Goal: Information Seeking & Learning: Understand process/instructions

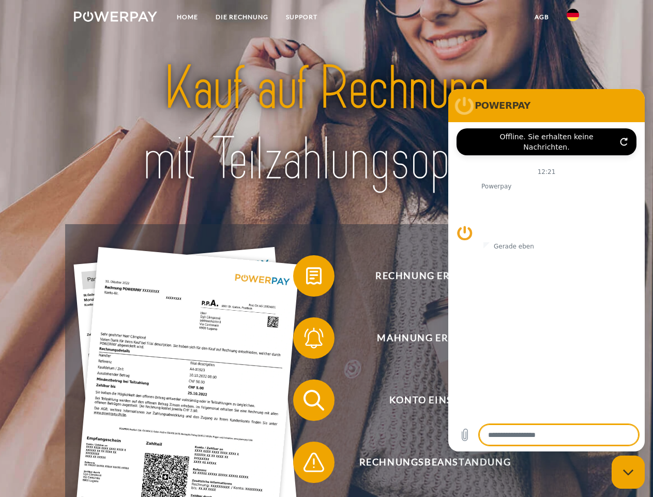
click at [115, 18] on img at bounding box center [115, 16] width 83 height 10
click at [573, 18] on img at bounding box center [573, 15] width 12 height 12
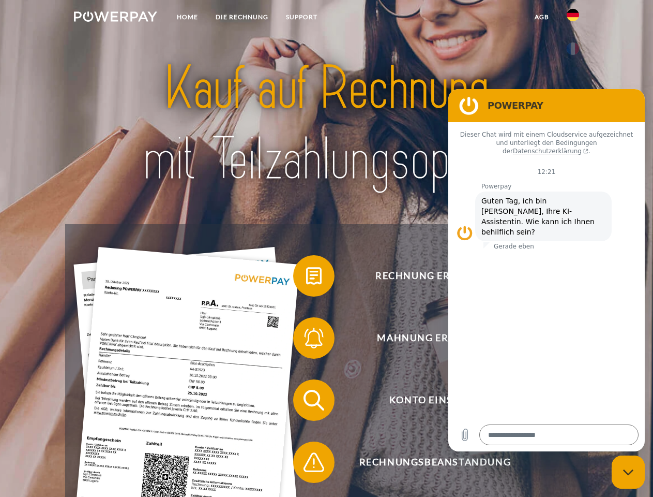
click at [542, 17] on link "agb" at bounding box center [542, 17] width 32 height 19
click at [306, 278] on span at bounding box center [299, 276] width 52 height 52
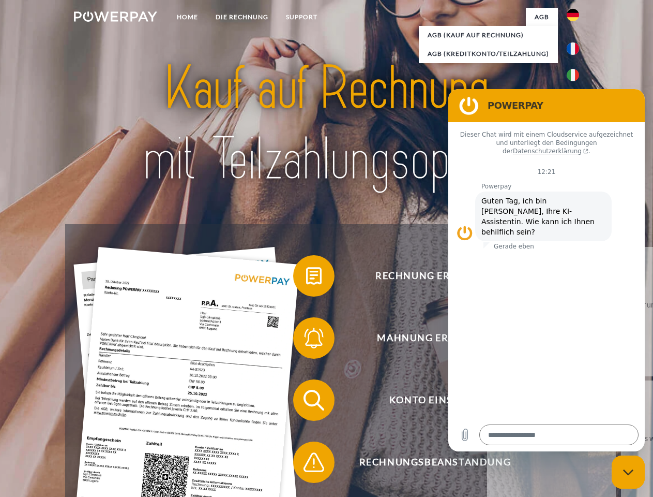
click at [306, 340] on span at bounding box center [299, 338] width 52 height 52
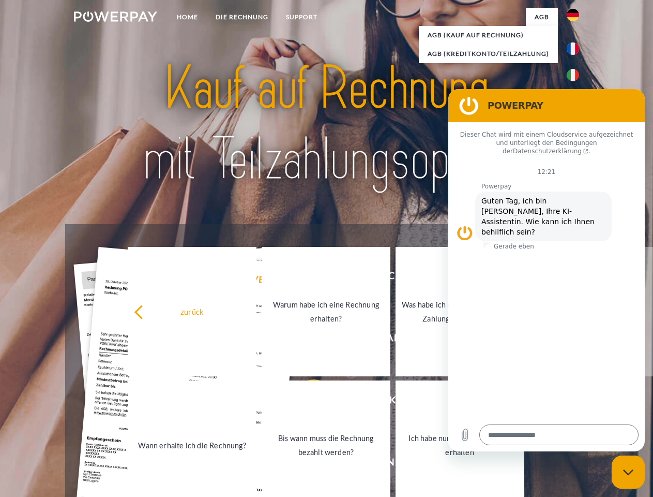
click at [306, 402] on link "Bis wann muss die Rechnung bezahlt werden?" at bounding box center [326, 444] width 129 height 129
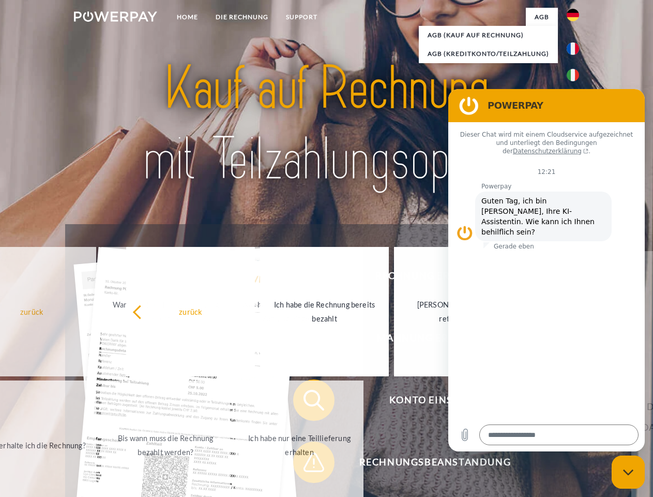
click at [306, 464] on span at bounding box center [299, 462] width 52 height 52
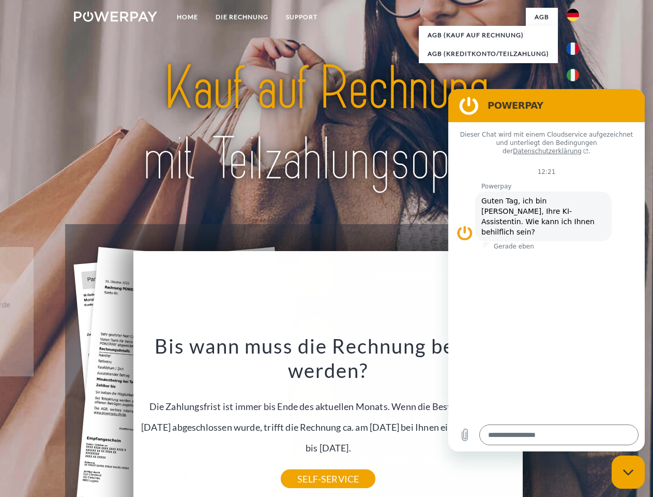
click at [628, 472] on icon "Messaging-Fenster schließen" at bounding box center [628, 472] width 11 height 7
type textarea "*"
